Goal: Task Accomplishment & Management: Use online tool/utility

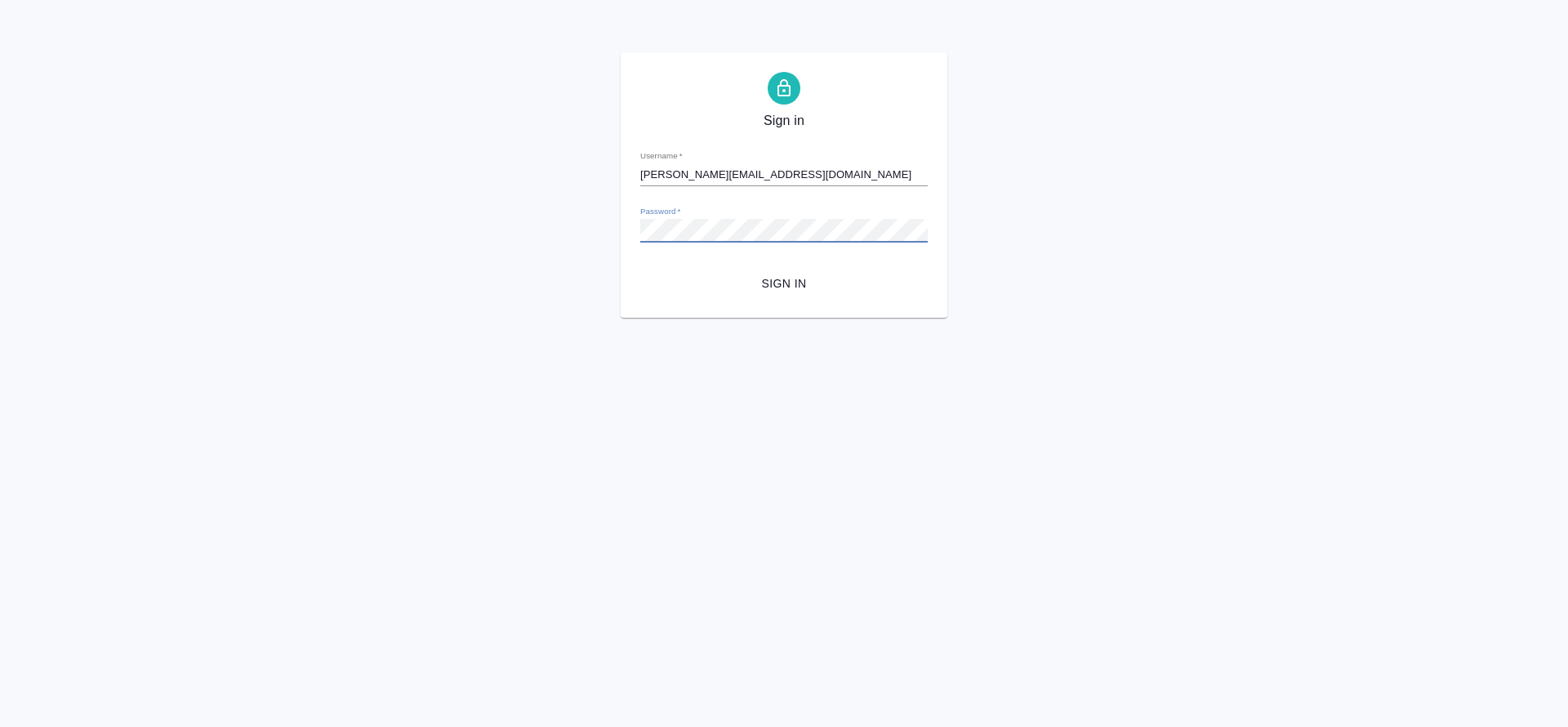
click at [640, 269] on button "Sign in" at bounding box center [784, 284] width 287 height 30
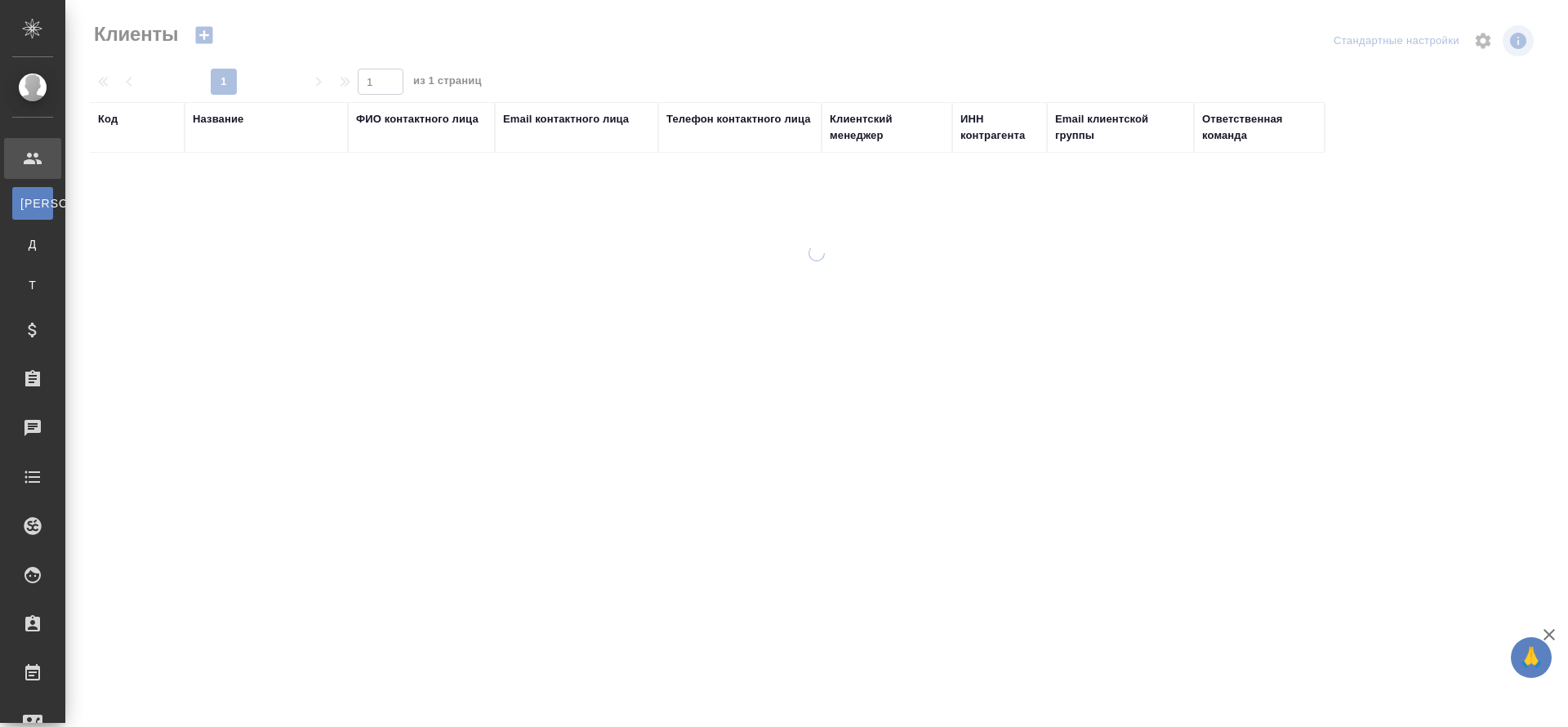
select select "RU"
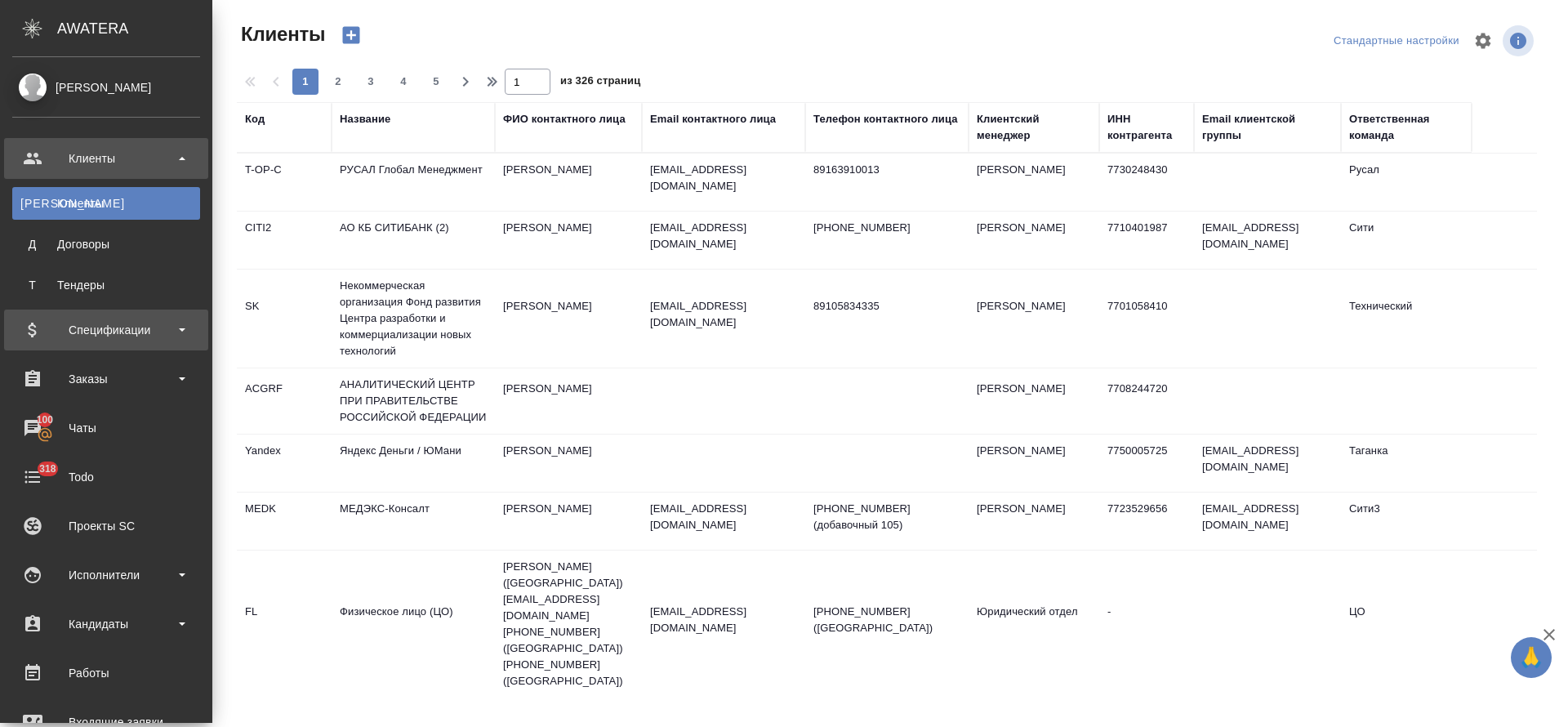
click at [114, 339] on div "Спецификации" at bounding box center [106, 330] width 188 height 25
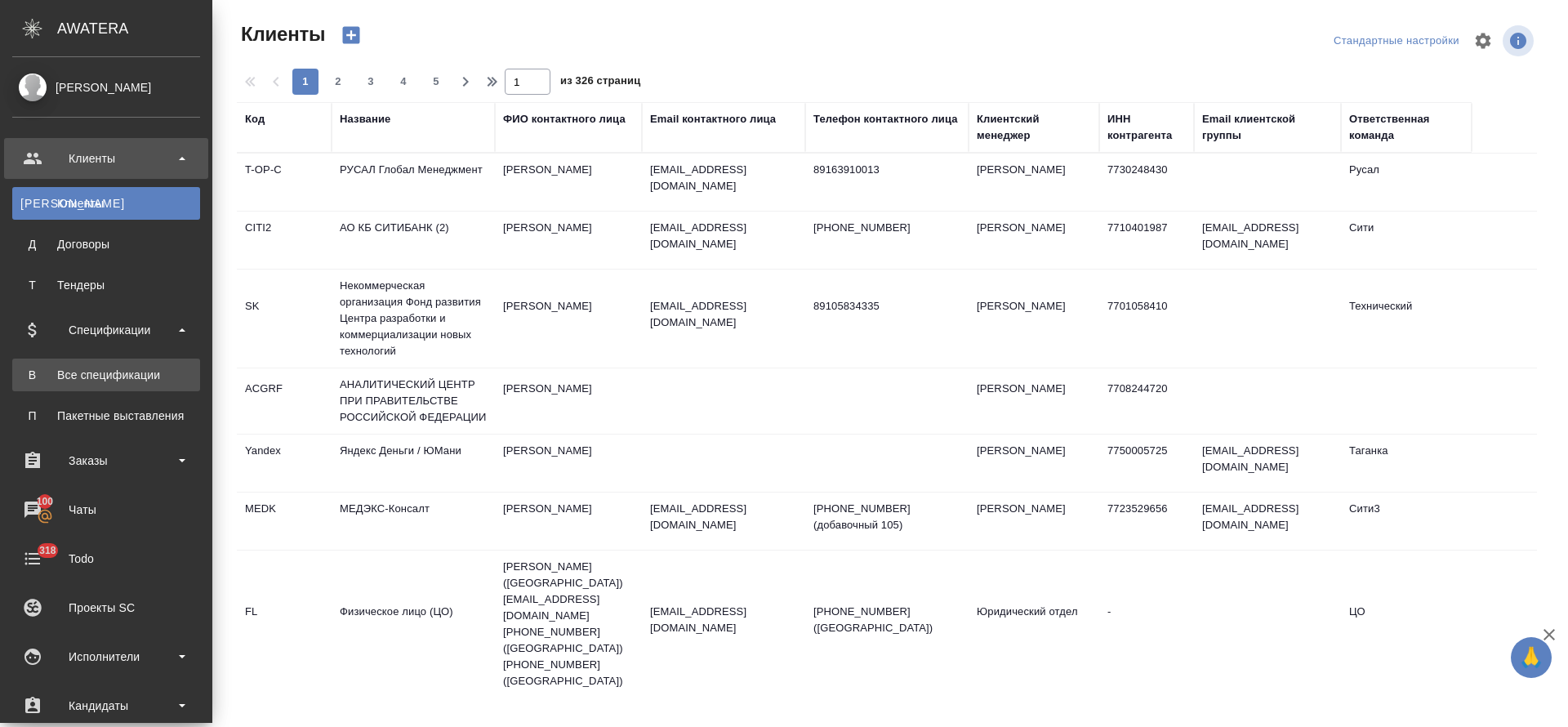
click at [118, 383] on link "В Все спецификации" at bounding box center [106, 375] width 188 height 33
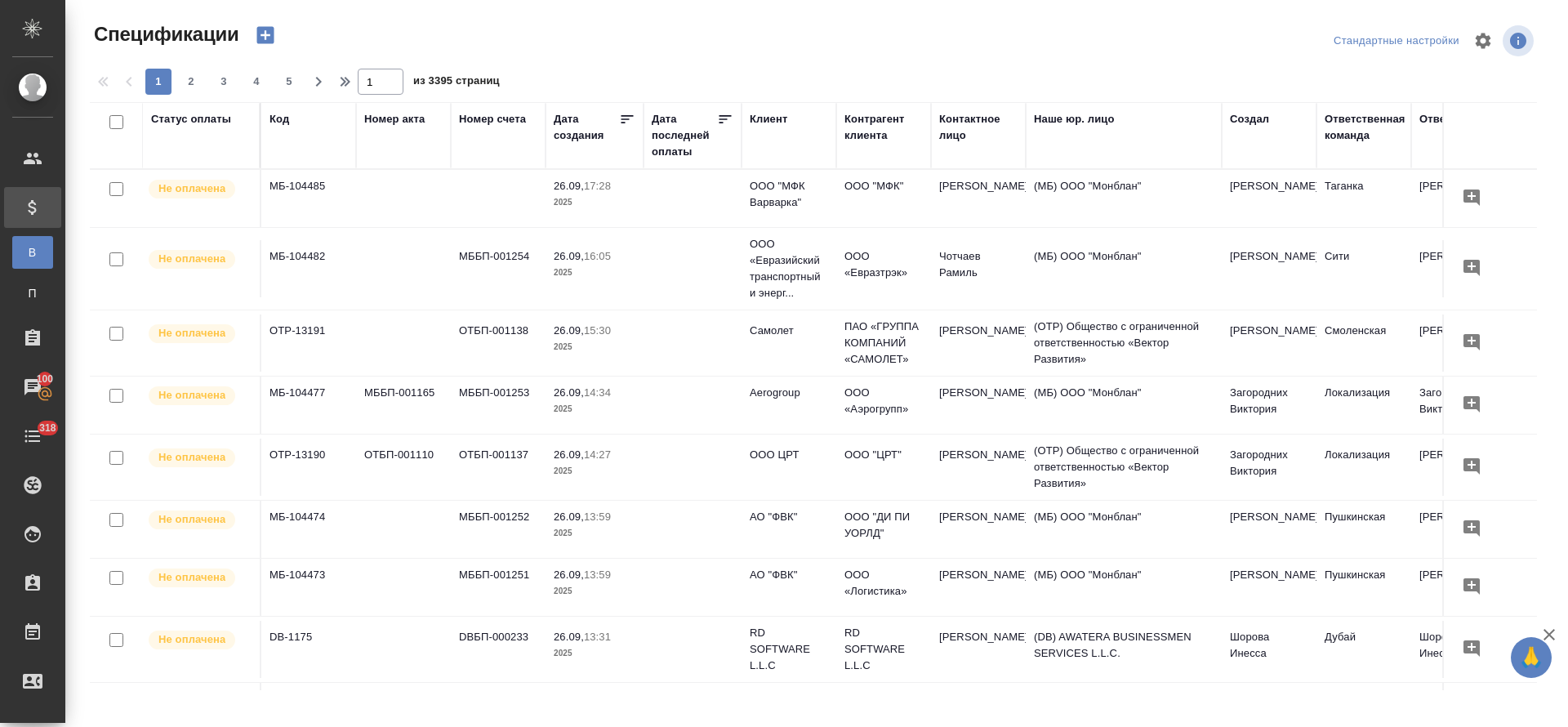
click at [773, 113] on div "Клиент" at bounding box center [768, 119] width 38 height 17
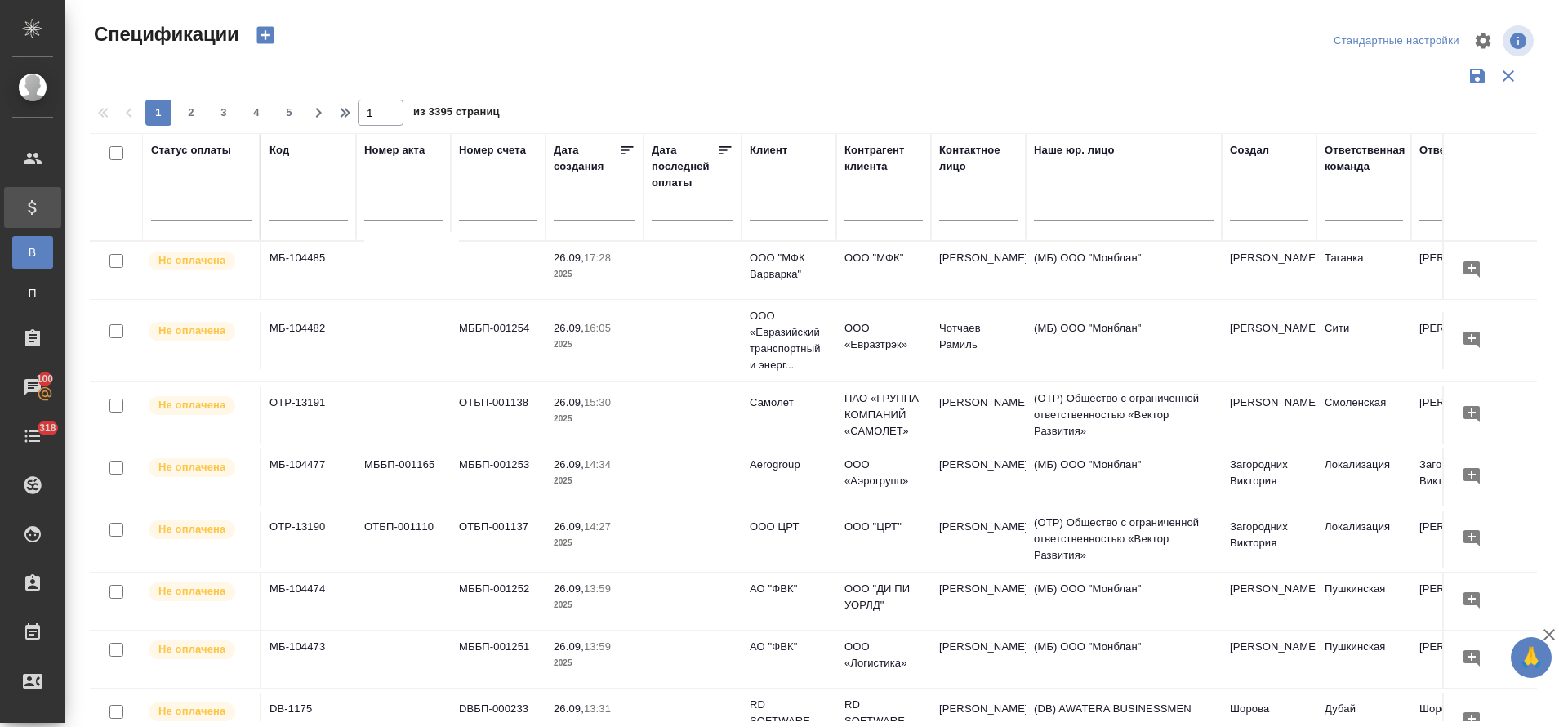
click at [791, 212] on input "text" at bounding box center [788, 209] width 78 height 20
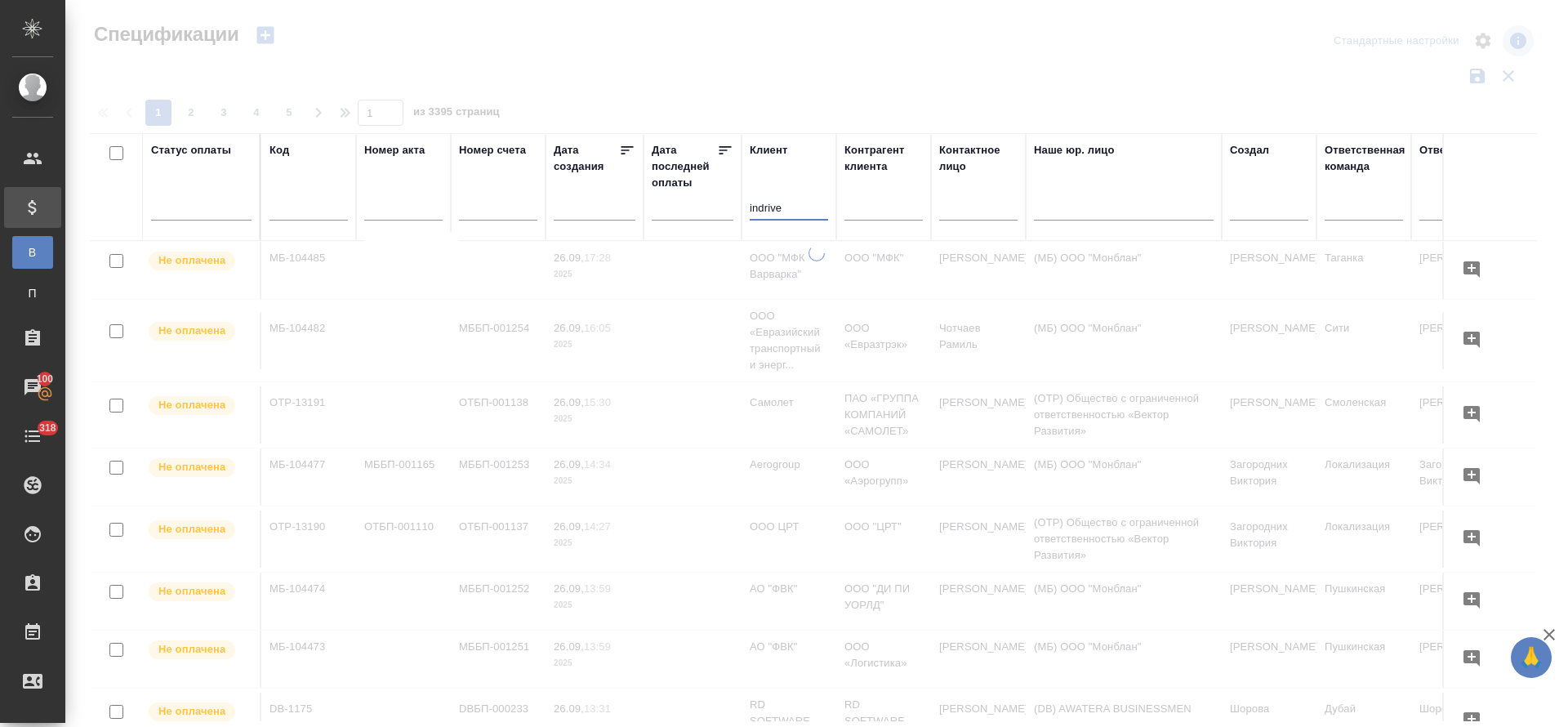
type input "indrive"
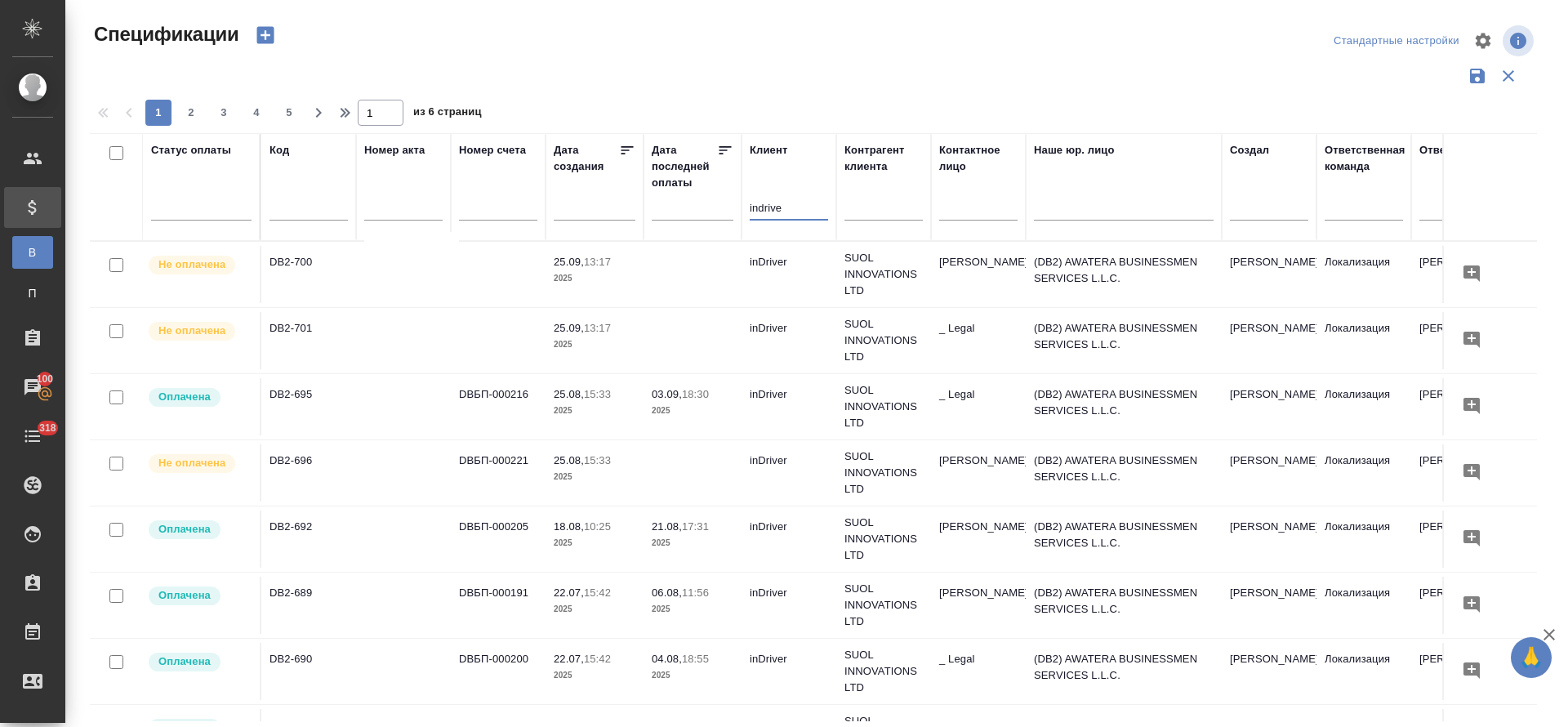
click at [790, 348] on td "inDriver" at bounding box center [788, 341] width 94 height 57
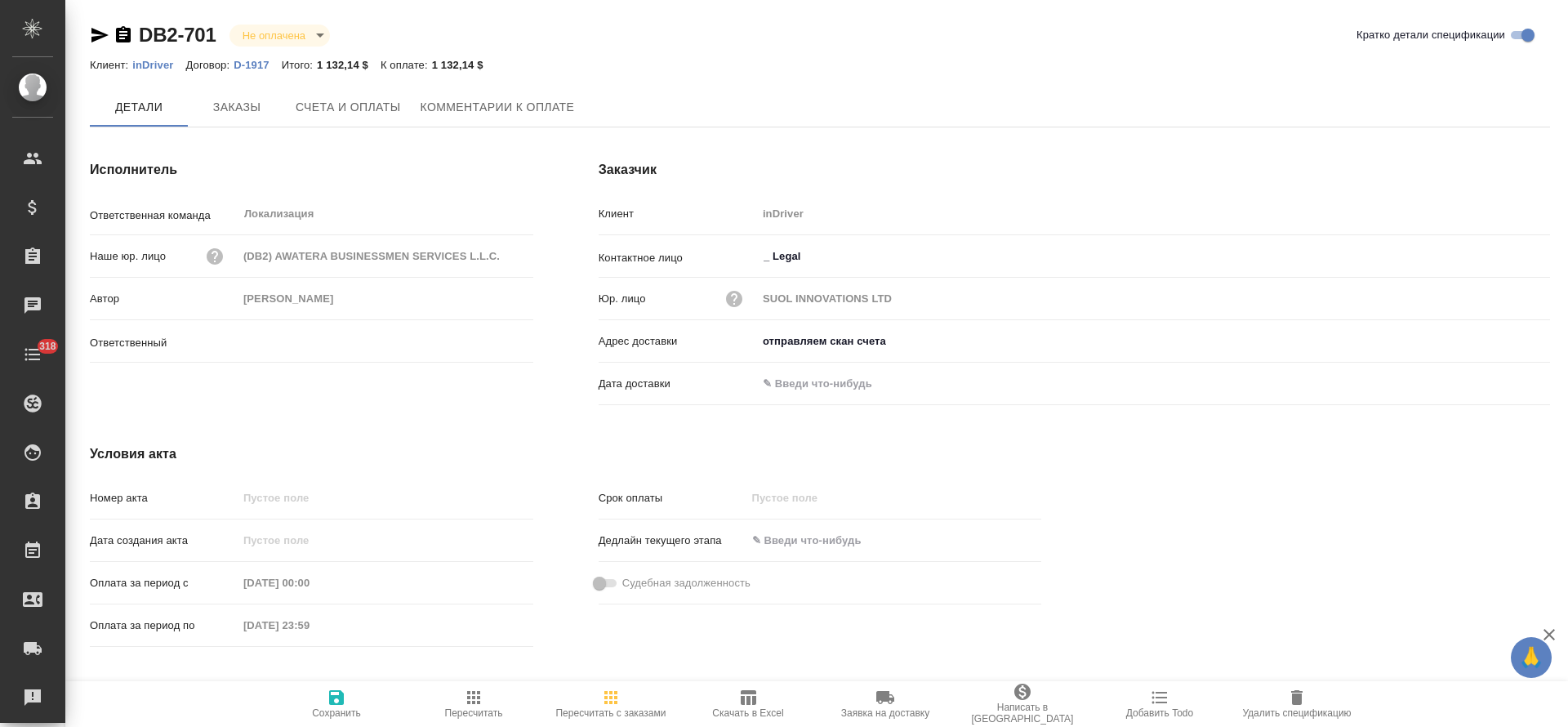
type input "[PERSON_NAME]"
click at [340, 108] on span "Счета и оплаты" at bounding box center [347, 108] width 105 height 20
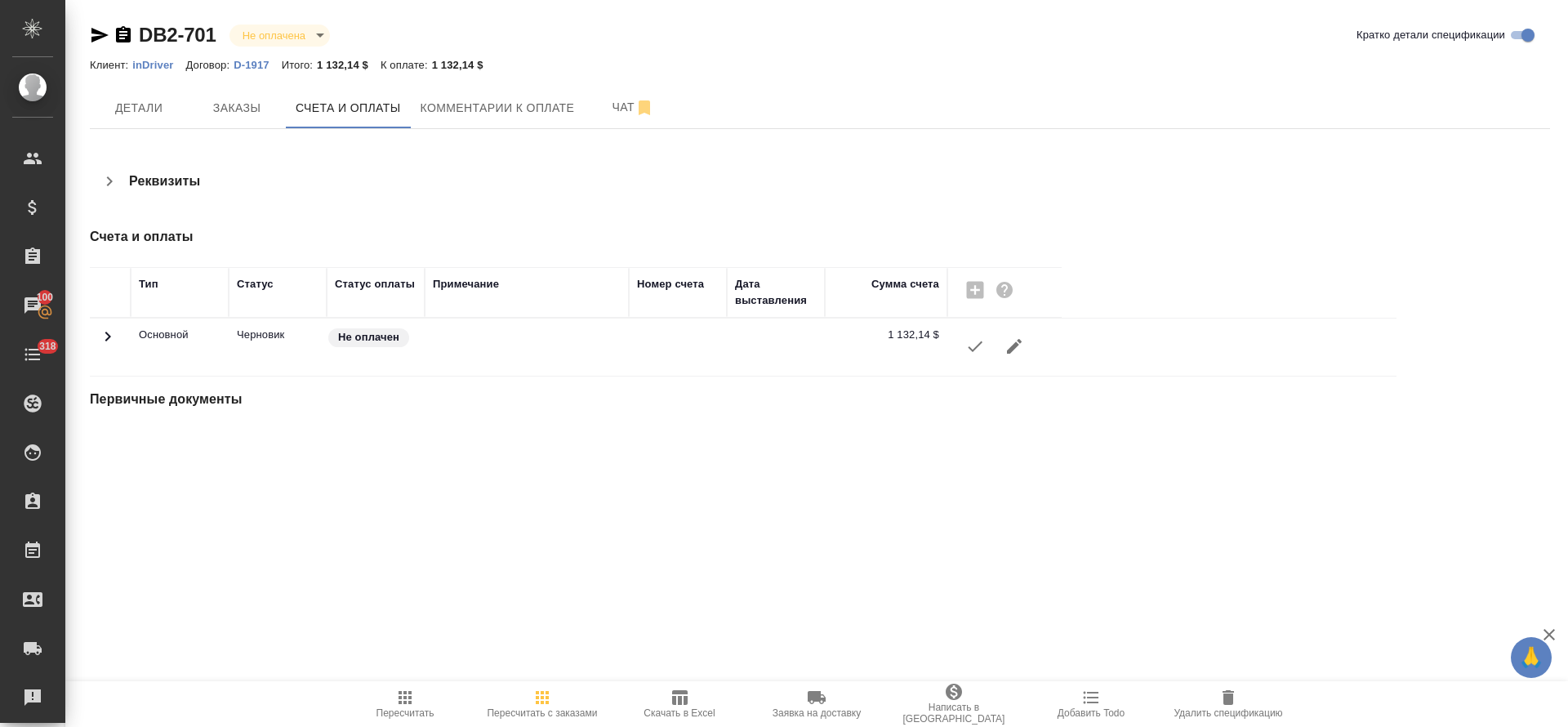
click at [967, 351] on icon "button" at bounding box center [975, 347] width 19 height 19
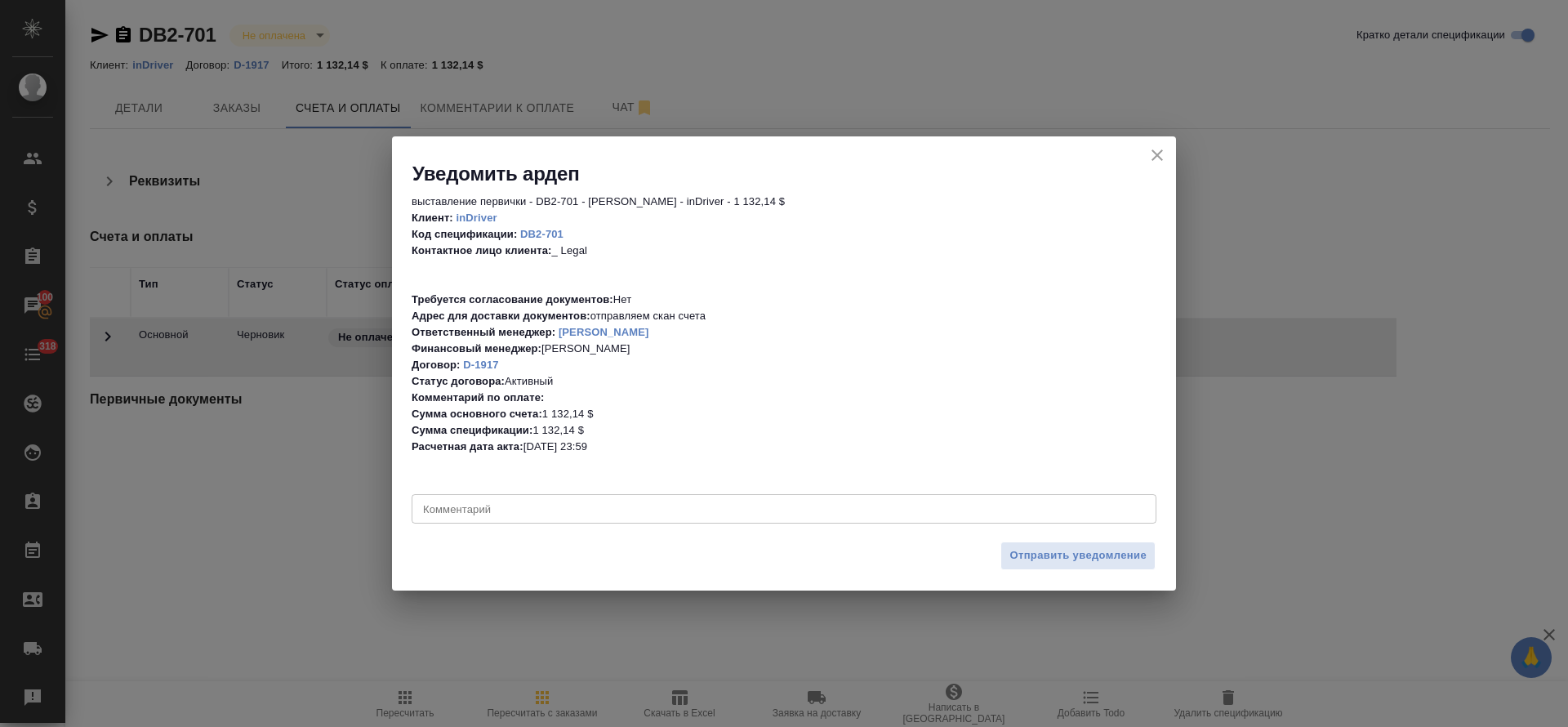
click at [765, 510] on textarea at bounding box center [784, 509] width 722 height 12
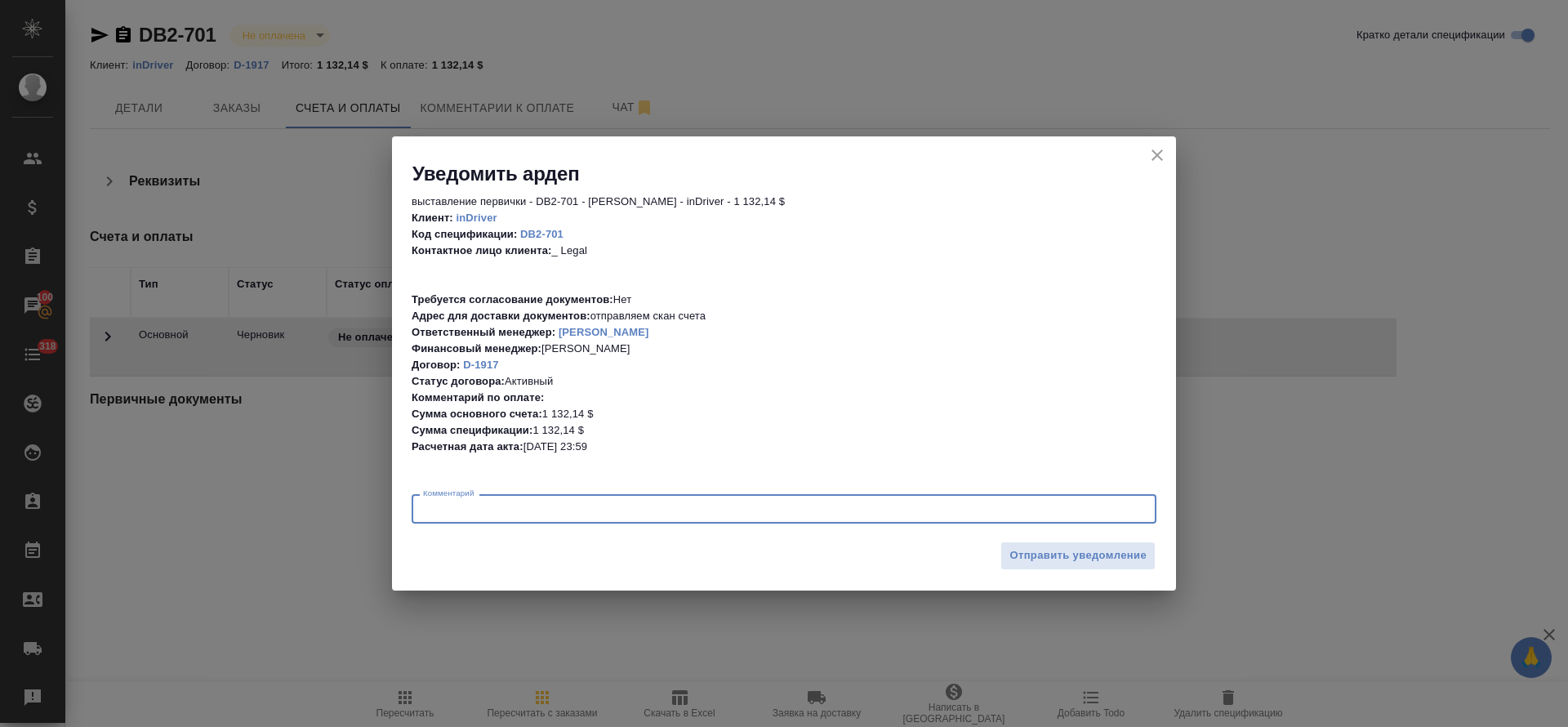
paste textarea "PO #CY01-000004749"
type textarea "PO #CY01-000004749"
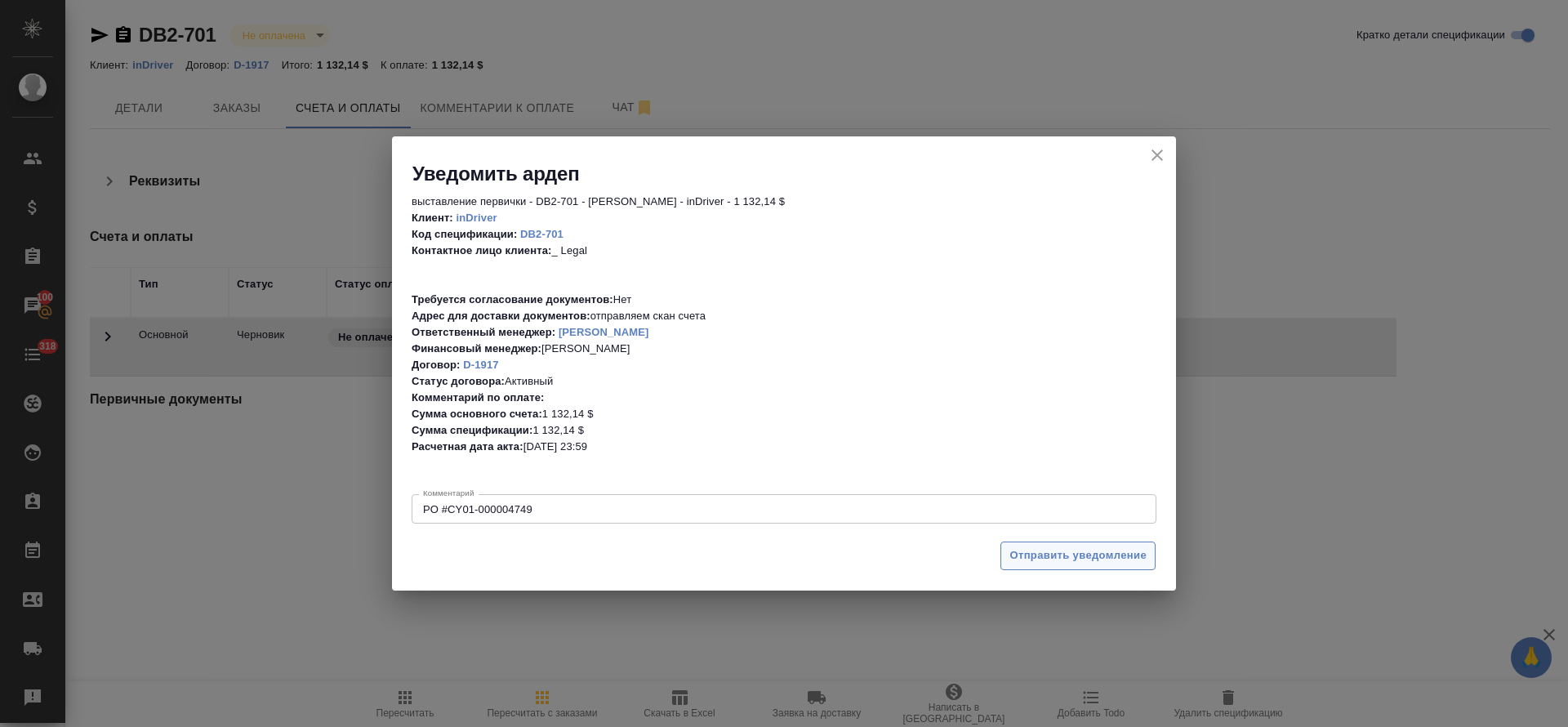
click at [1033, 555] on span "Отправить уведомление" at bounding box center [1079, 556] width 138 height 19
